Goal: Task Accomplishment & Management: Use online tool/utility

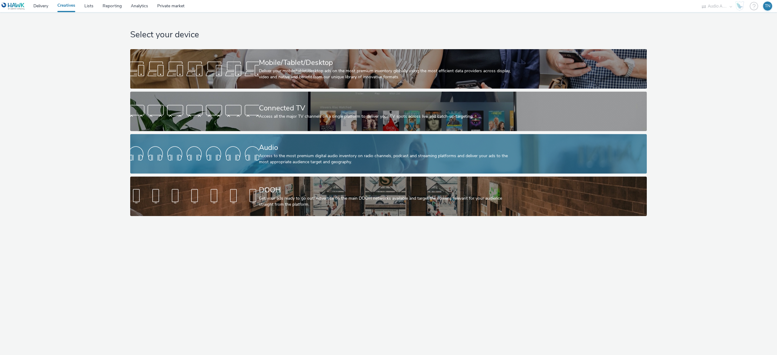
click at [304, 166] on div "Audio Access to the most premium digital audio inventory on radio channels, pod…" at bounding box center [387, 153] width 257 height 39
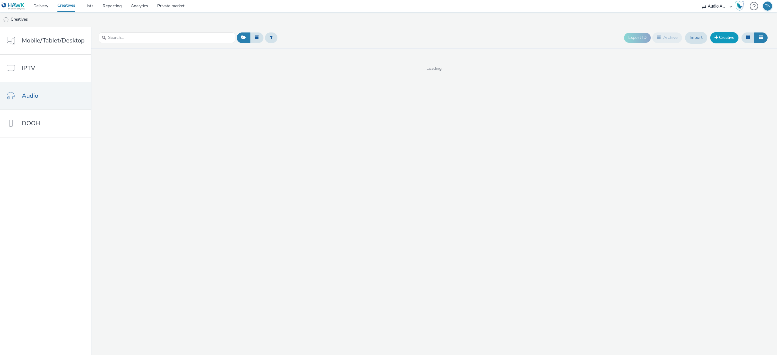
click at [725, 40] on link "Creative" at bounding box center [724, 37] width 28 height 11
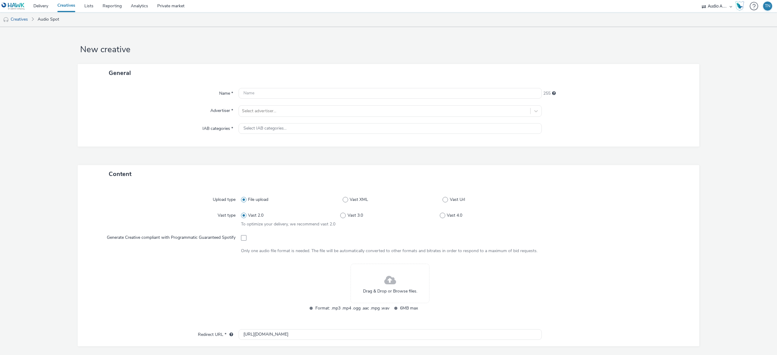
click at [373, 281] on div "Drag & Drop or Browse files." at bounding box center [390, 283] width 79 height 39
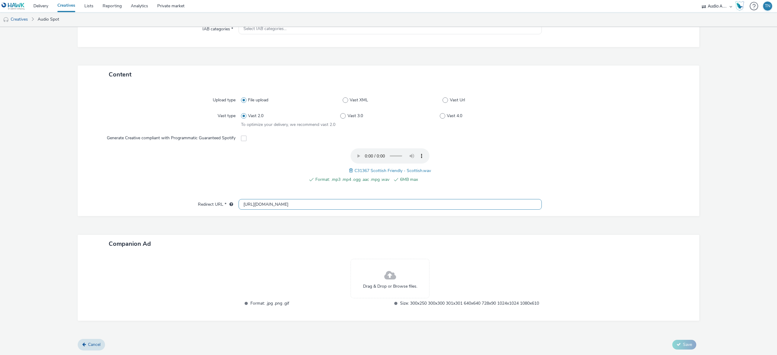
scroll to position [106, 0]
drag, startPoint x: 367, startPoint y: 195, endPoint x: 213, endPoint y: 200, distance: 154.3
click at [213, 200] on div "Redirect URL * https://tabmo.io" at bounding box center [389, 204] width 610 height 11
paste input "www.scottishfriendly.co.uk/isas/my-easy-choice-isa"
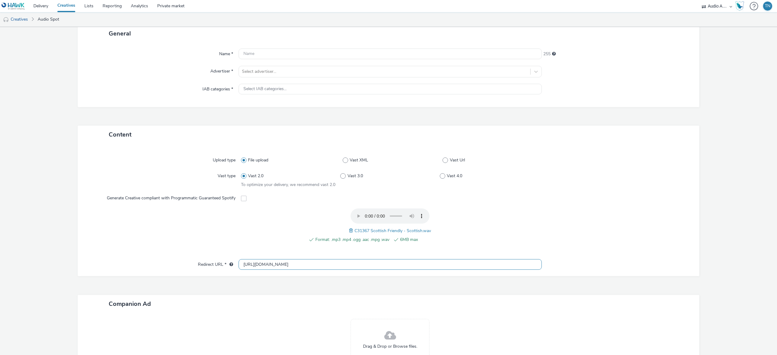
scroll to position [21, 0]
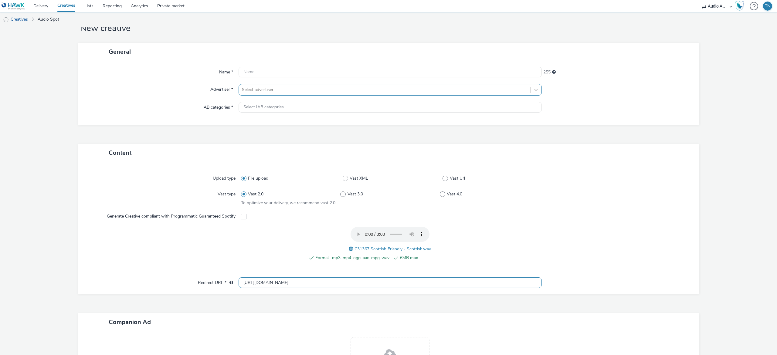
type input "https://www.scottishfriendly.co.uk/isas/my-easy-choice-isa"
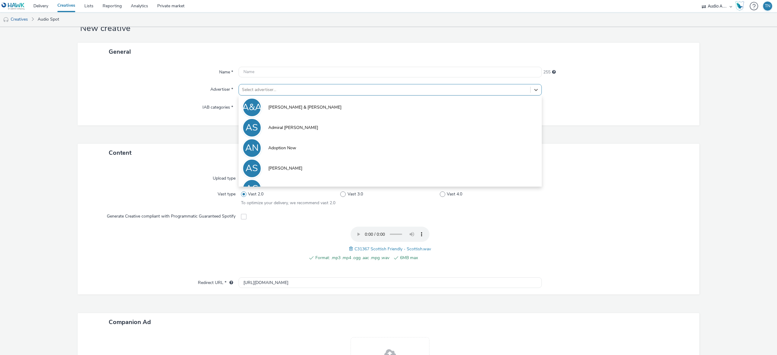
click at [281, 91] on div at bounding box center [384, 89] width 285 height 7
type input "sco"
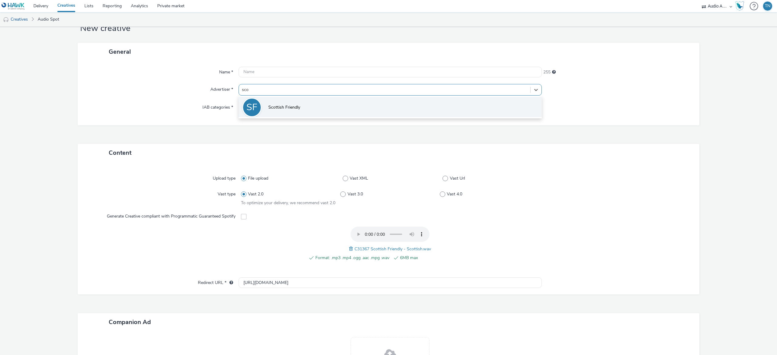
click at [294, 101] on li "SF Scottish Friendly" at bounding box center [390, 107] width 303 height 20
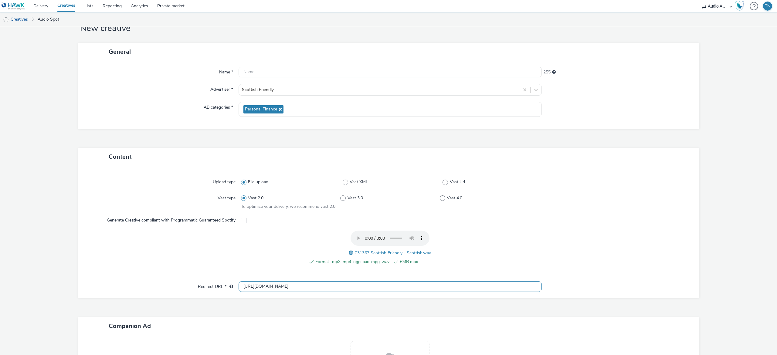
drag, startPoint x: 324, startPoint y: 290, endPoint x: 223, endPoint y: 274, distance: 102.4
click at [223, 274] on div "Upload type File upload Vast XML Vast Url Vast type Vast 2.0 Vast 3.0 Vast 4.0 …" at bounding box center [389, 232] width 622 height 133
paste input "s://www.scottishfriendly.co.uk/isas/my-easy-choice-isa"
type input "https://www.scottishfriendly.co.uk/isas/my-easy-choice-isa"
click at [305, 73] on input "text" at bounding box center [390, 72] width 303 height 11
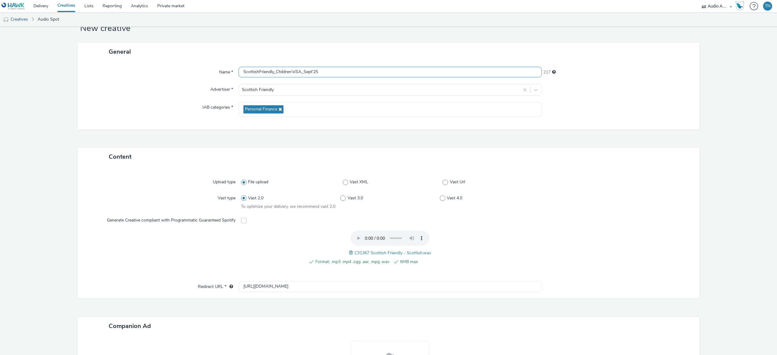
scroll to position [110, 0]
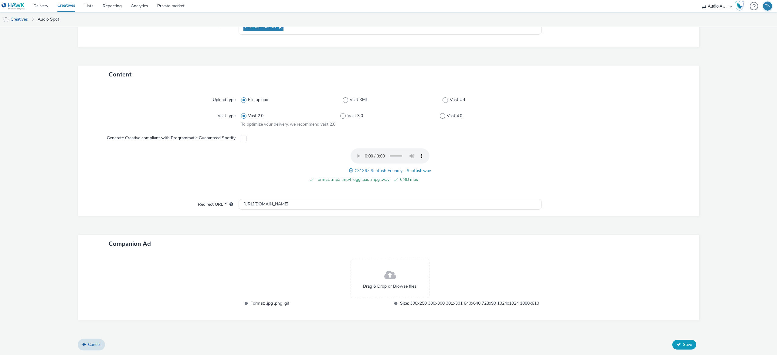
type input "ScottishFriendly_Children'sISA_Sept'25"
click at [680, 341] on button "Save" at bounding box center [684, 345] width 24 height 10
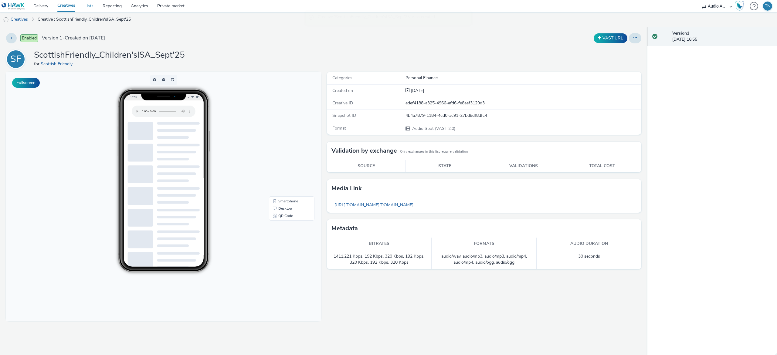
click at [90, 7] on link "Lists" at bounding box center [89, 6] width 18 height 12
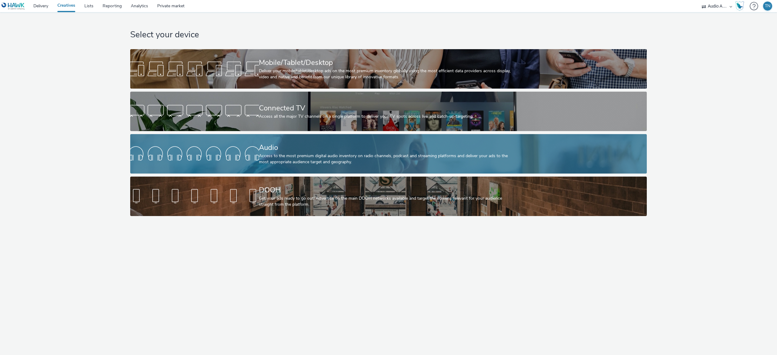
click at [251, 143] on link "Audio Access to the most premium digital audio inventory on radio channels, pod…" at bounding box center [388, 153] width 517 height 39
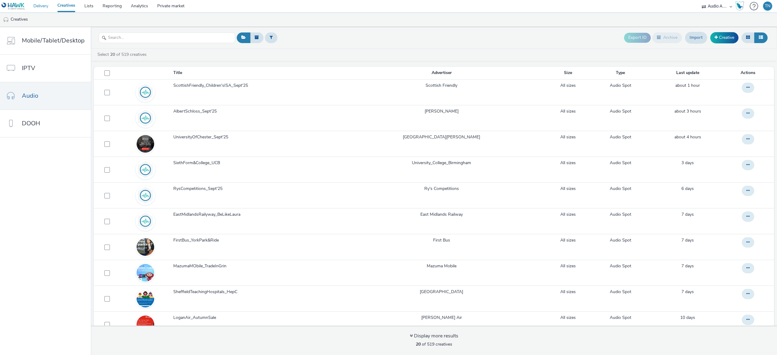
click at [42, 5] on link "Delivery" at bounding box center [41, 6] width 24 height 12
